Goal: Task Accomplishment & Management: Manage account settings

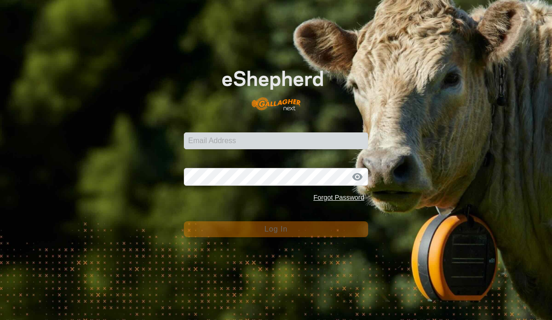
click at [231, 141] on input "Email Address" at bounding box center [276, 140] width 184 height 17
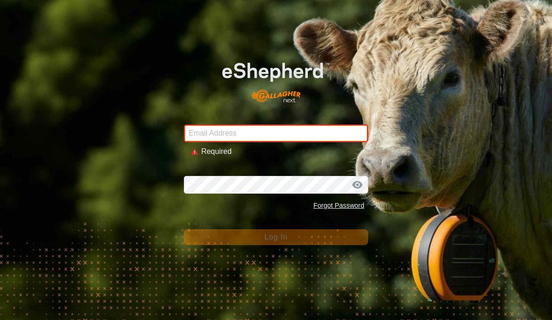
type input "[EMAIL_ADDRESS][DOMAIN_NAME]"
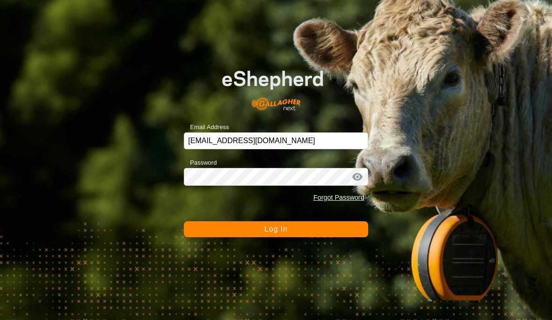
click at [353, 229] on button "Log In" at bounding box center [276, 229] width 184 height 16
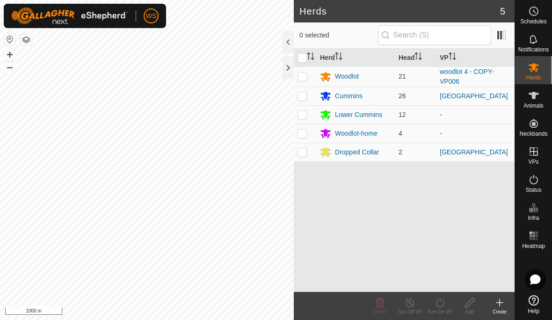
click at [537, 185] on icon at bounding box center [533, 179] width 11 height 11
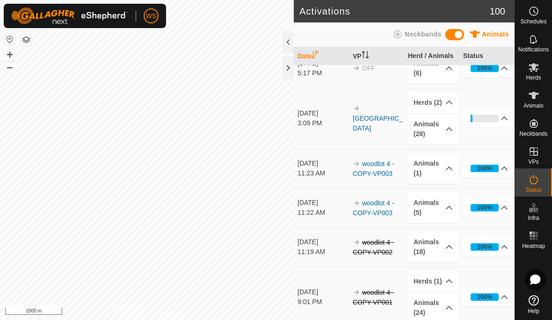
scroll to position [370, 0]
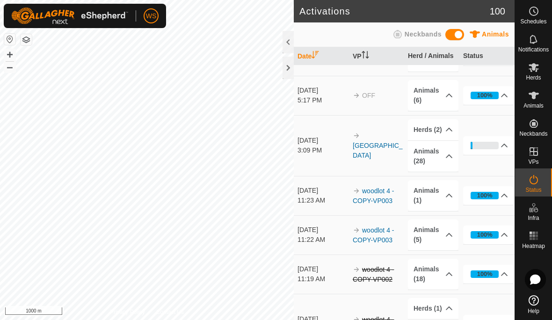
scroll to position [340, 0]
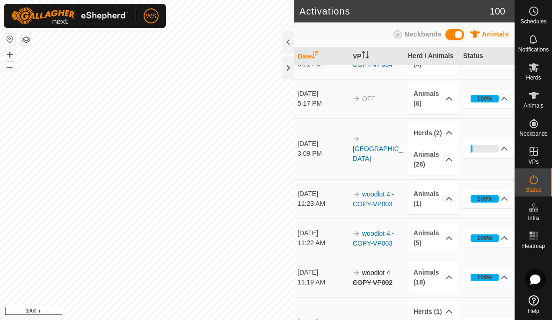
click at [453, 165] on p-accordion-header "Animals (28)" at bounding box center [433, 159] width 51 height 31
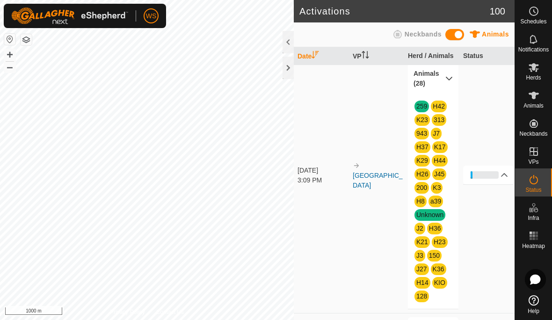
scroll to position [416, 0]
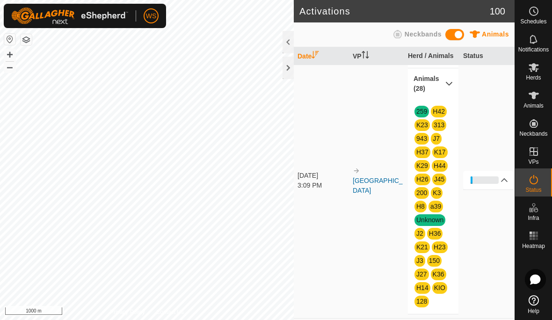
click at [450, 85] on icon at bounding box center [449, 83] width 7 height 7
